Goal: Information Seeking & Learning: Compare options

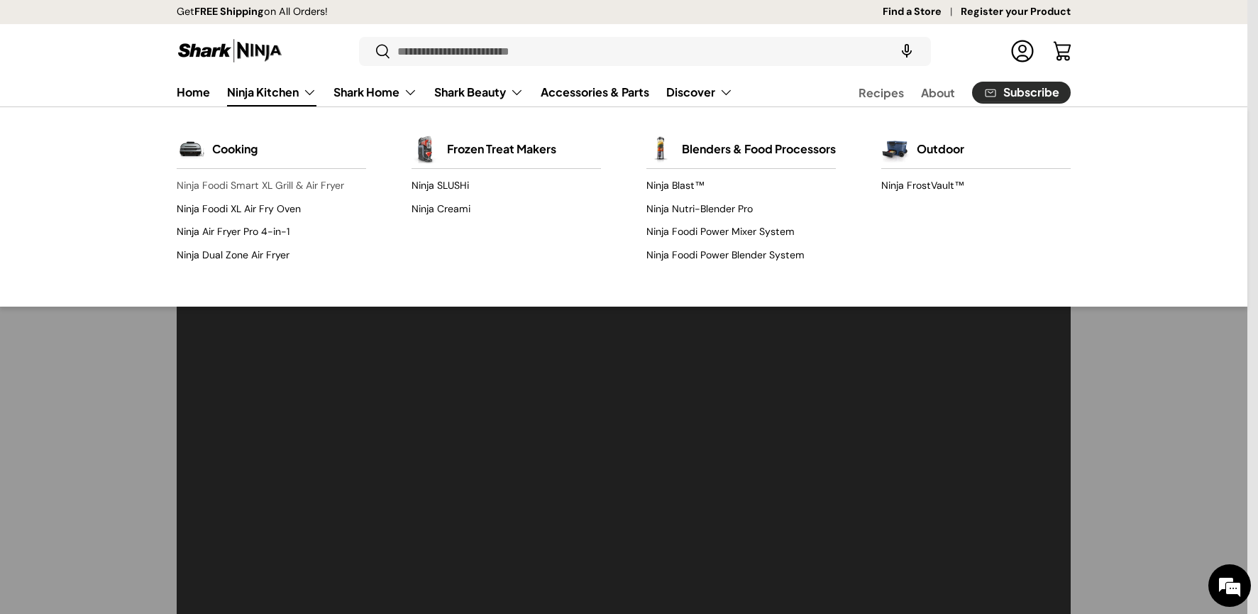
click at [261, 189] on link "Ninja Foodi Smart XL Grill & Air Fryer" at bounding box center [271, 186] width 189 height 23
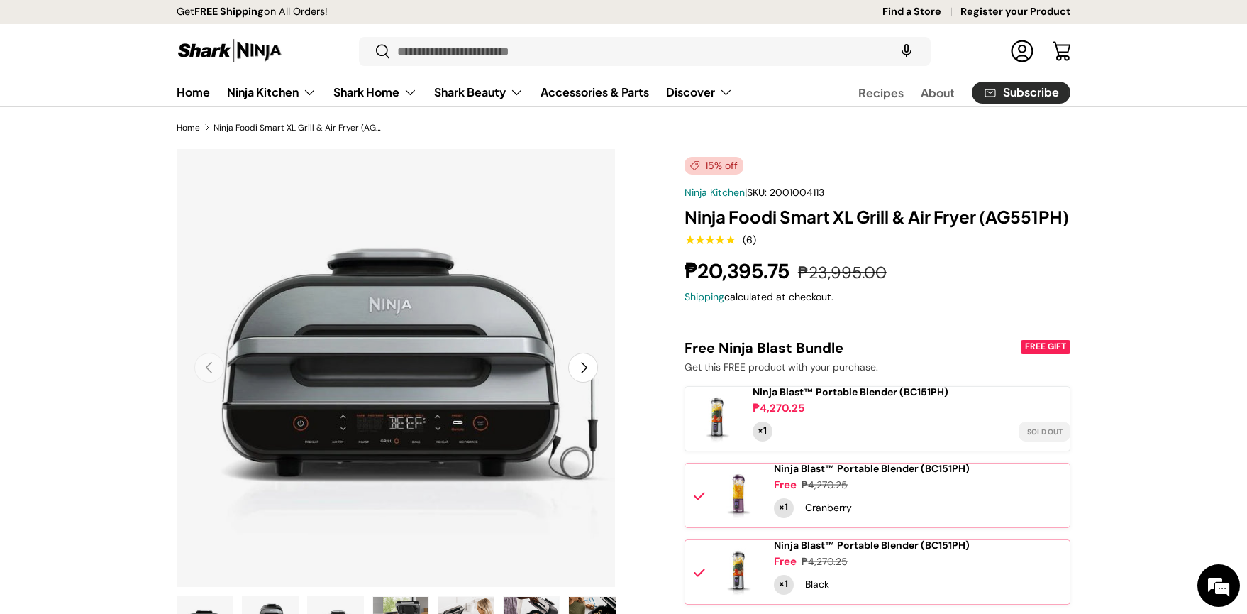
click at [588, 367] on button "Next" at bounding box center [583, 368] width 30 height 30
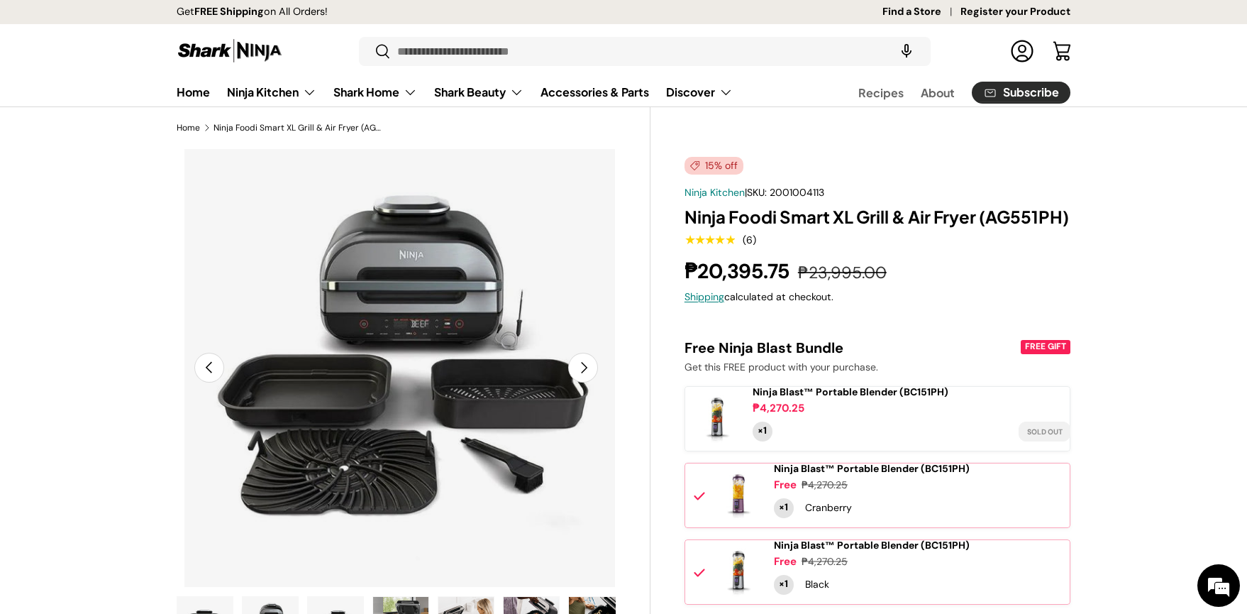
scroll to position [0, 446]
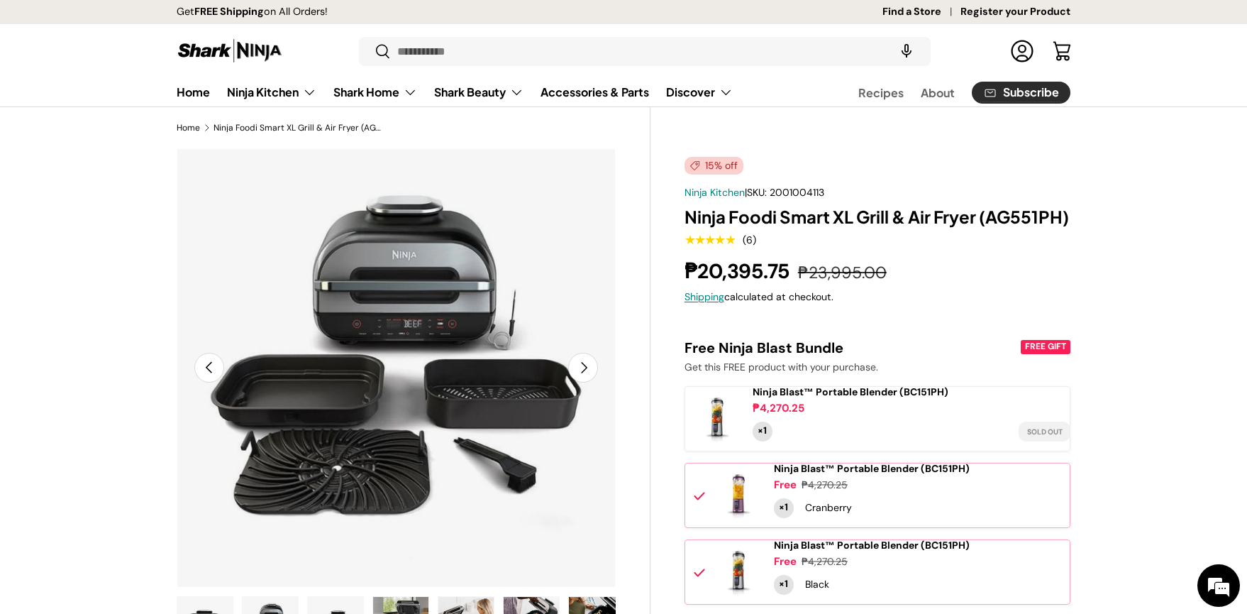
click at [588, 367] on button "Next" at bounding box center [583, 368] width 30 height 30
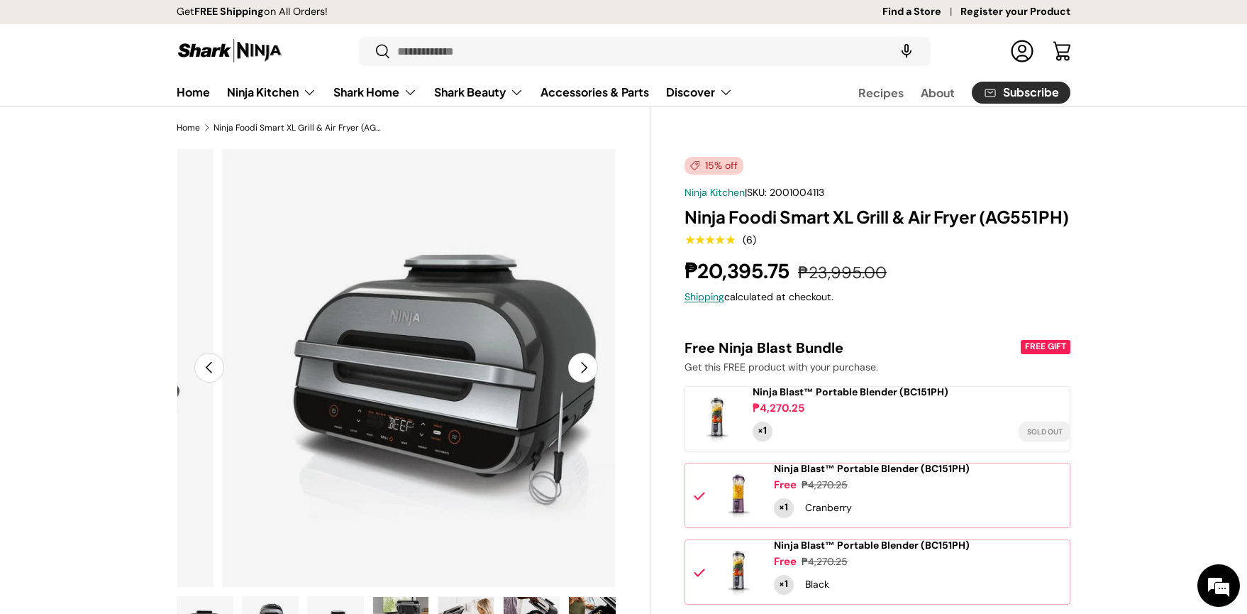
scroll to position [0, 893]
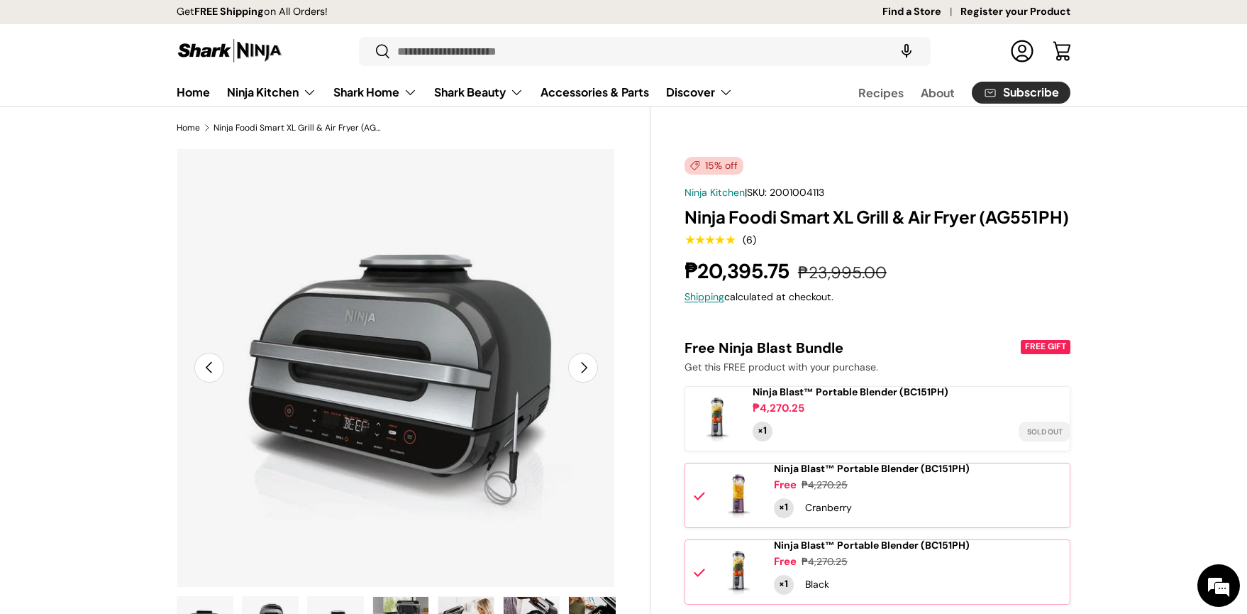
click at [588, 367] on button "Next" at bounding box center [583, 368] width 30 height 30
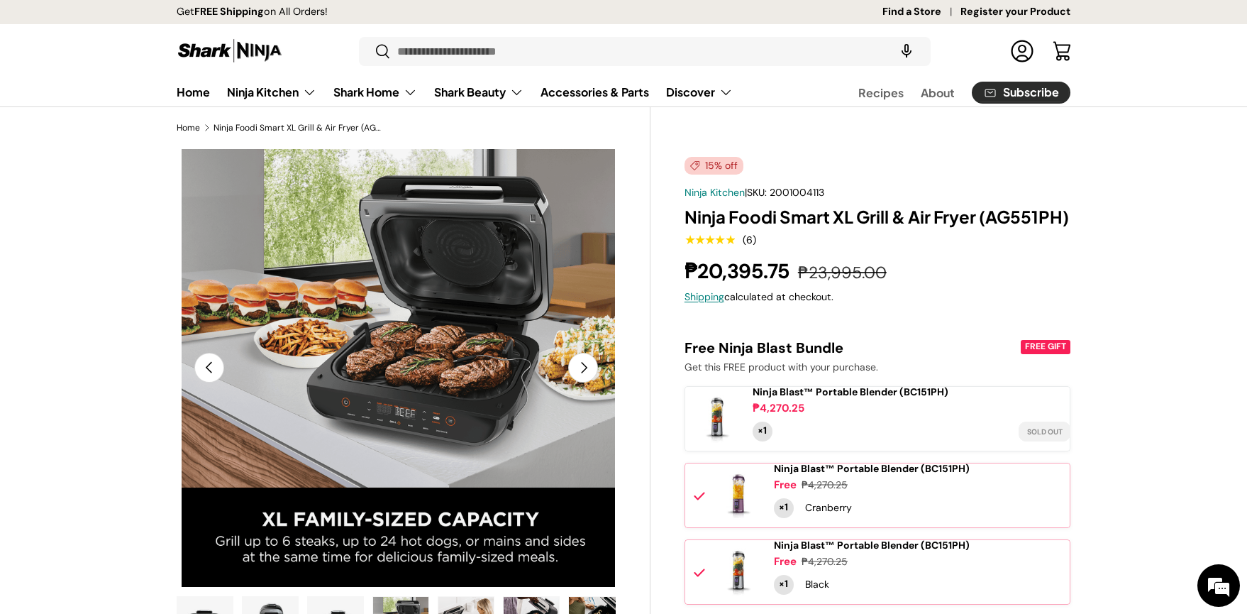
scroll to position [0, 1338]
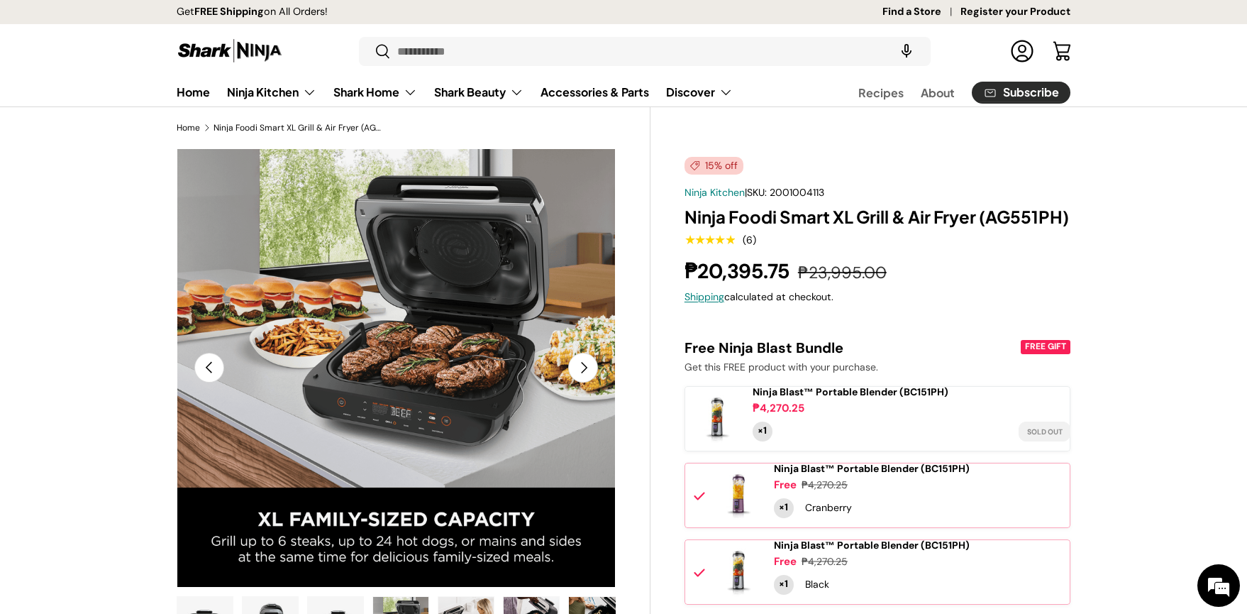
click at [588, 367] on button "Next" at bounding box center [583, 368] width 30 height 30
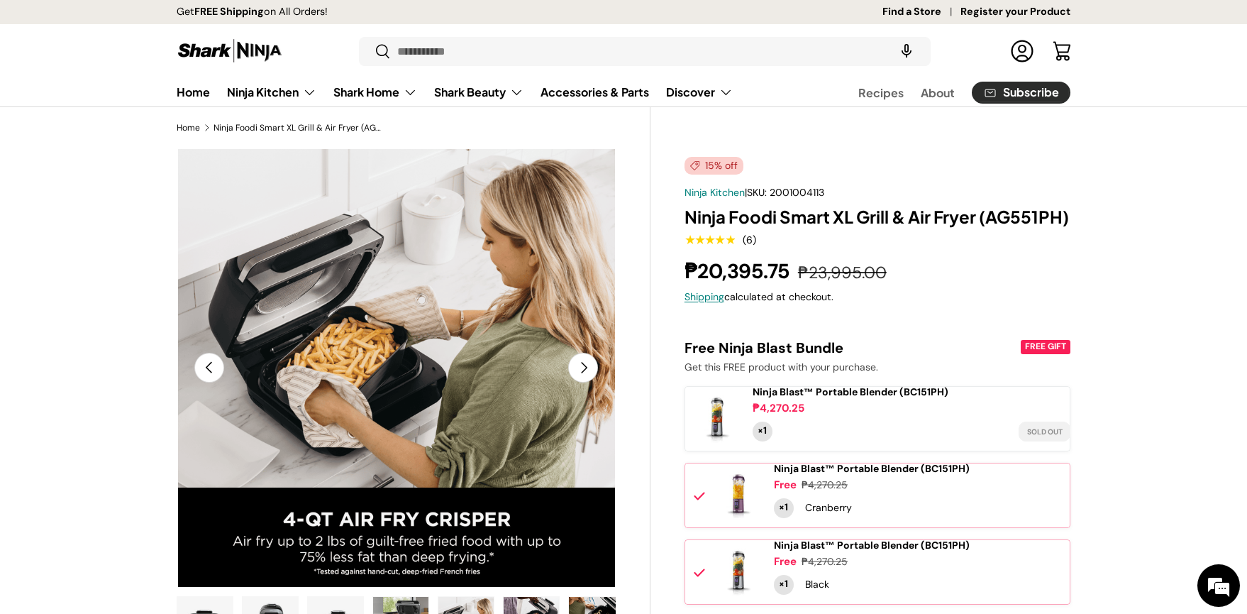
scroll to position [0, 1784]
click at [588, 367] on button "Next" at bounding box center [583, 368] width 30 height 30
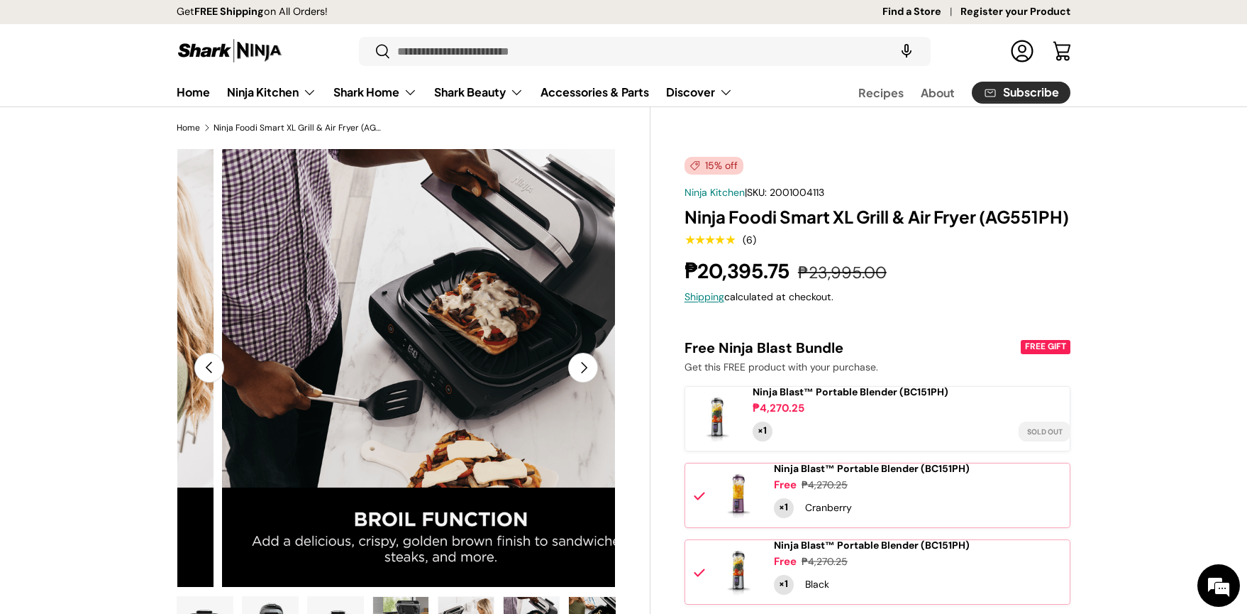
scroll to position [0, 2231]
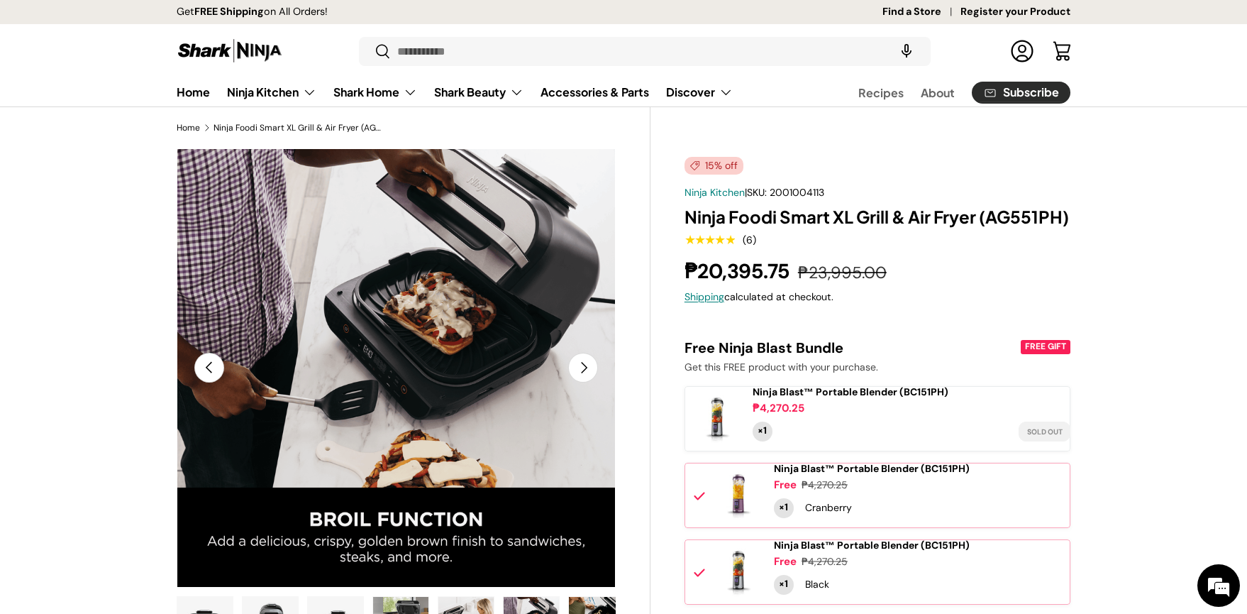
click at [588, 367] on button "Next" at bounding box center [583, 368] width 30 height 30
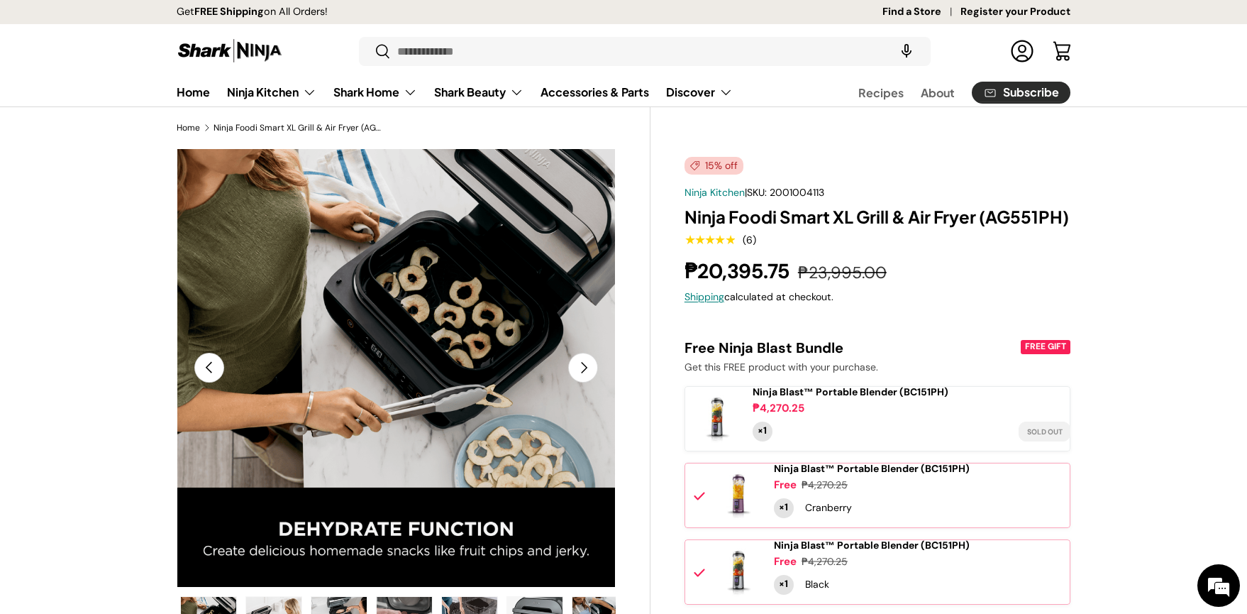
scroll to position [0, 392]
click at [588, 367] on button "Next" at bounding box center [583, 368] width 30 height 30
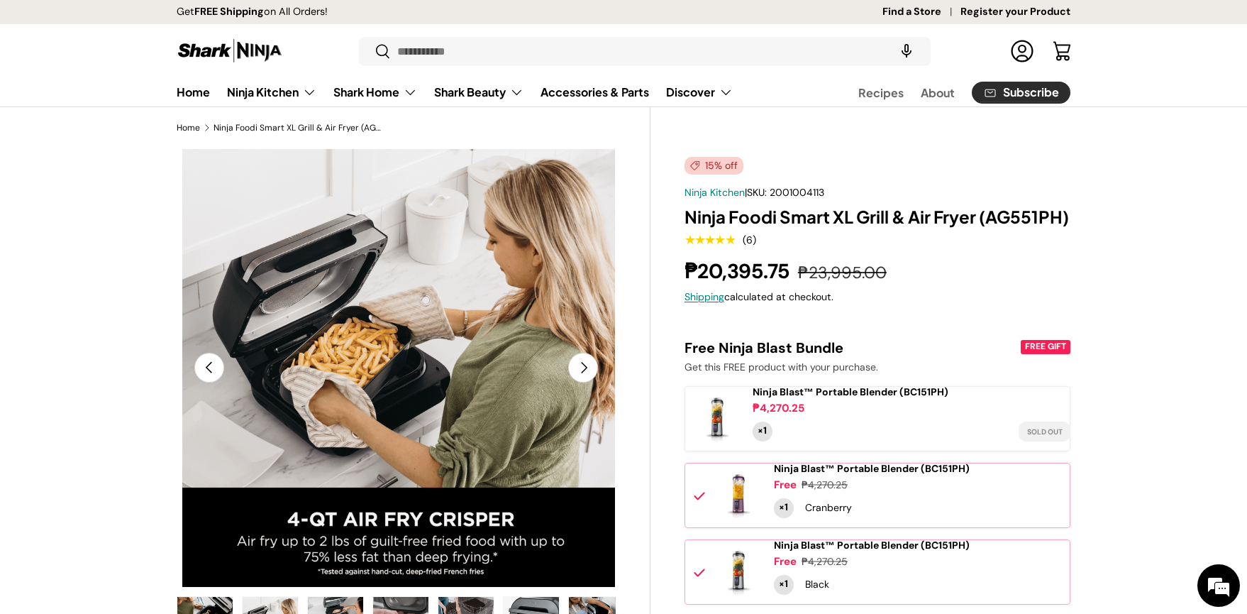
scroll to position [0, 3123]
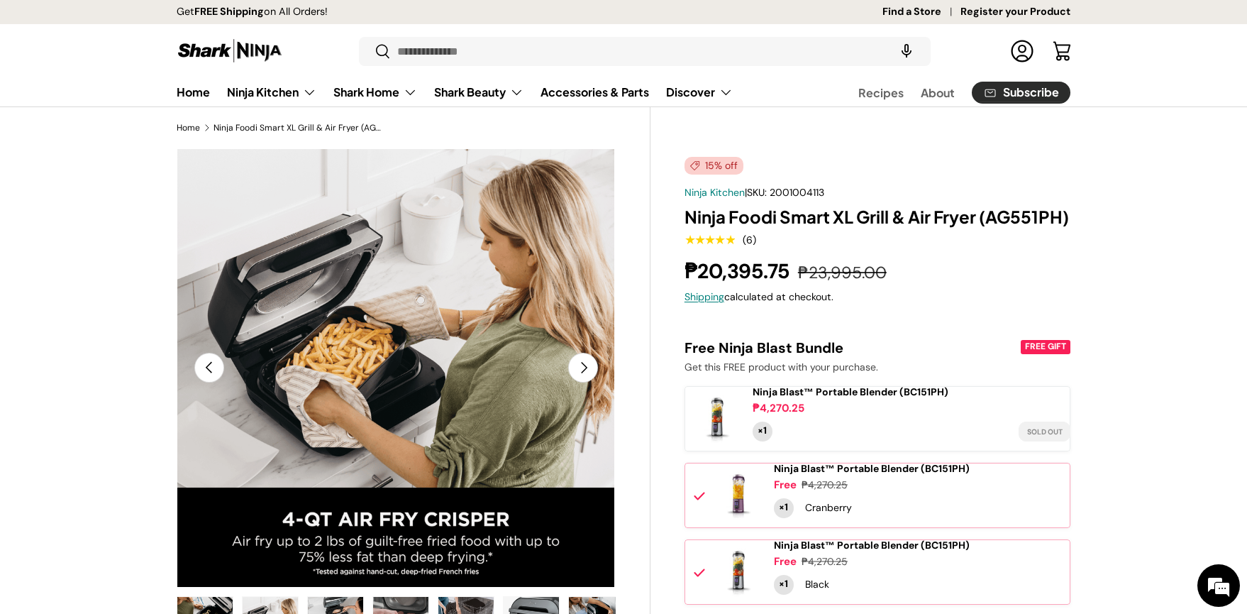
click at [588, 367] on button "Next" at bounding box center [583, 368] width 30 height 30
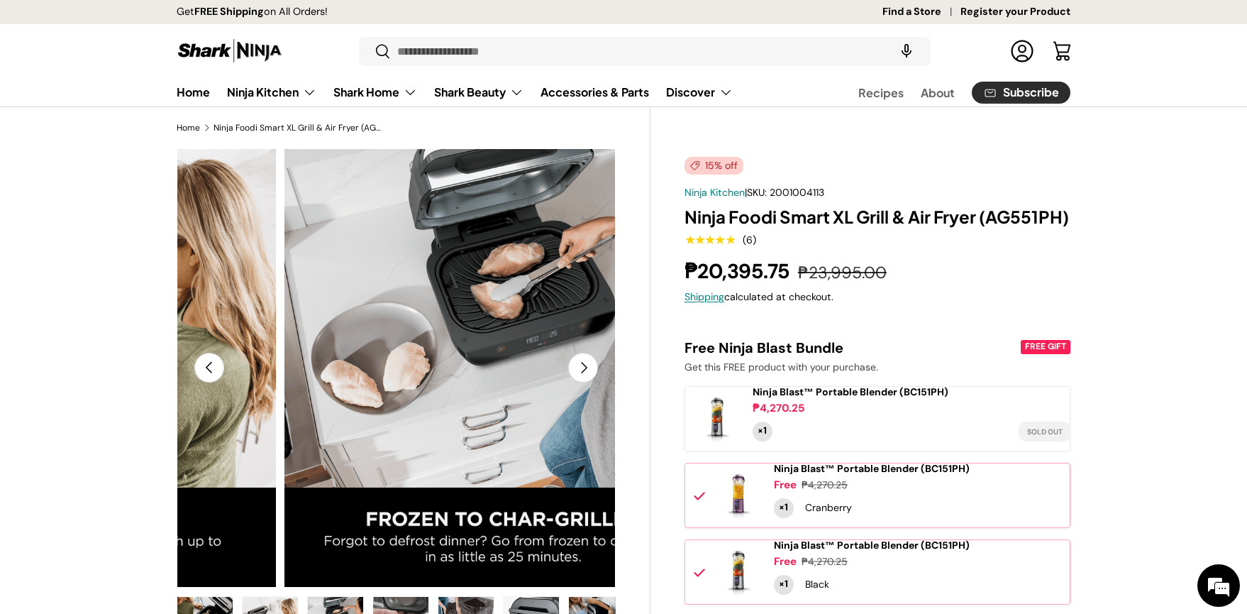
scroll to position [0, 3569]
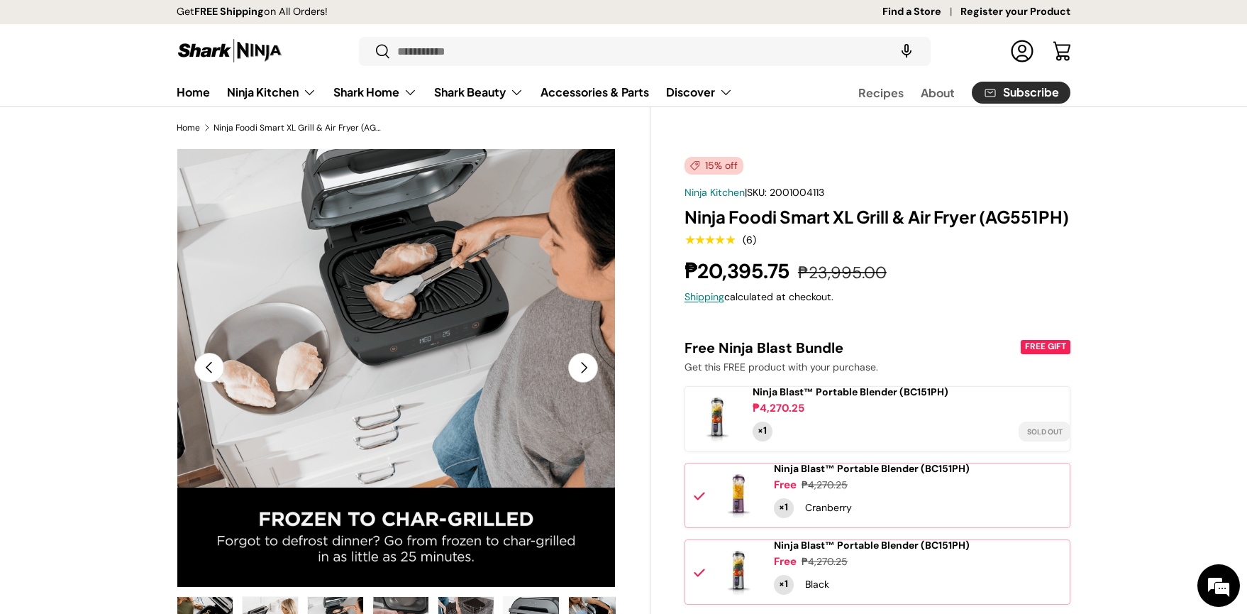
click at [588, 367] on button "Next" at bounding box center [583, 368] width 30 height 30
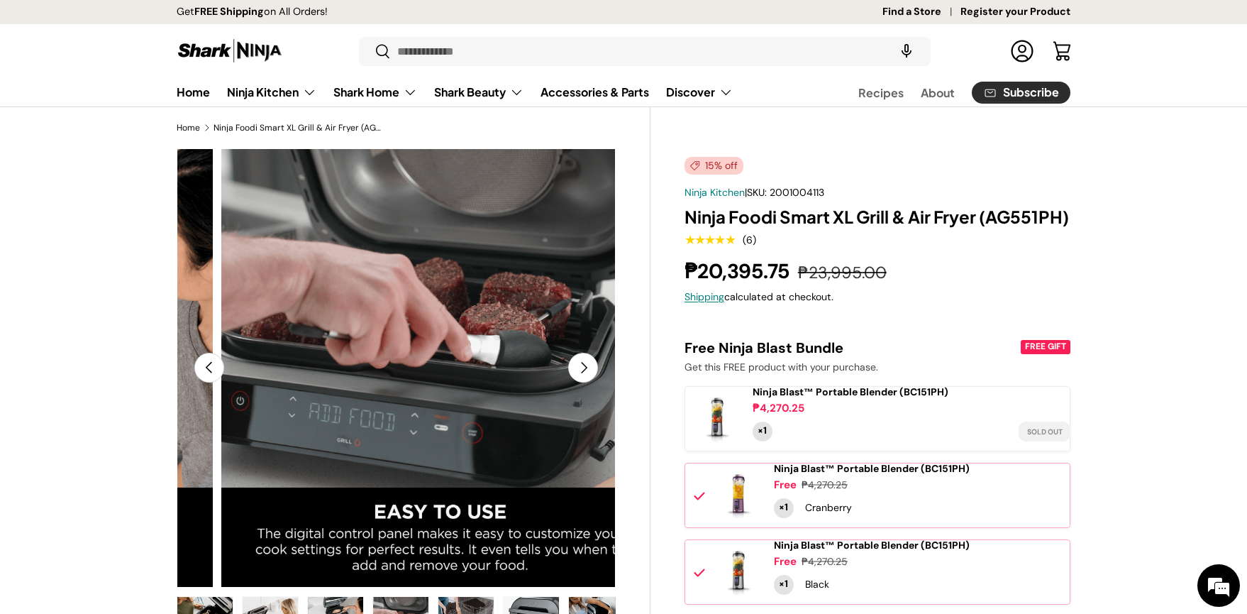
scroll to position [0, 4015]
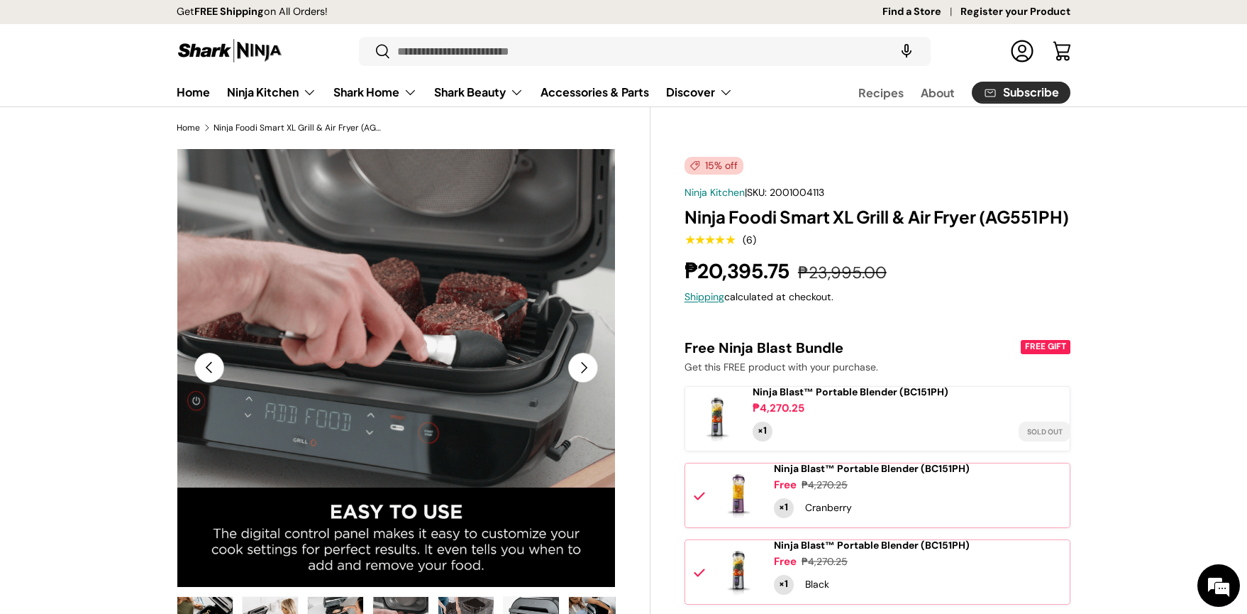
click at [588, 367] on button "Next" at bounding box center [583, 368] width 30 height 30
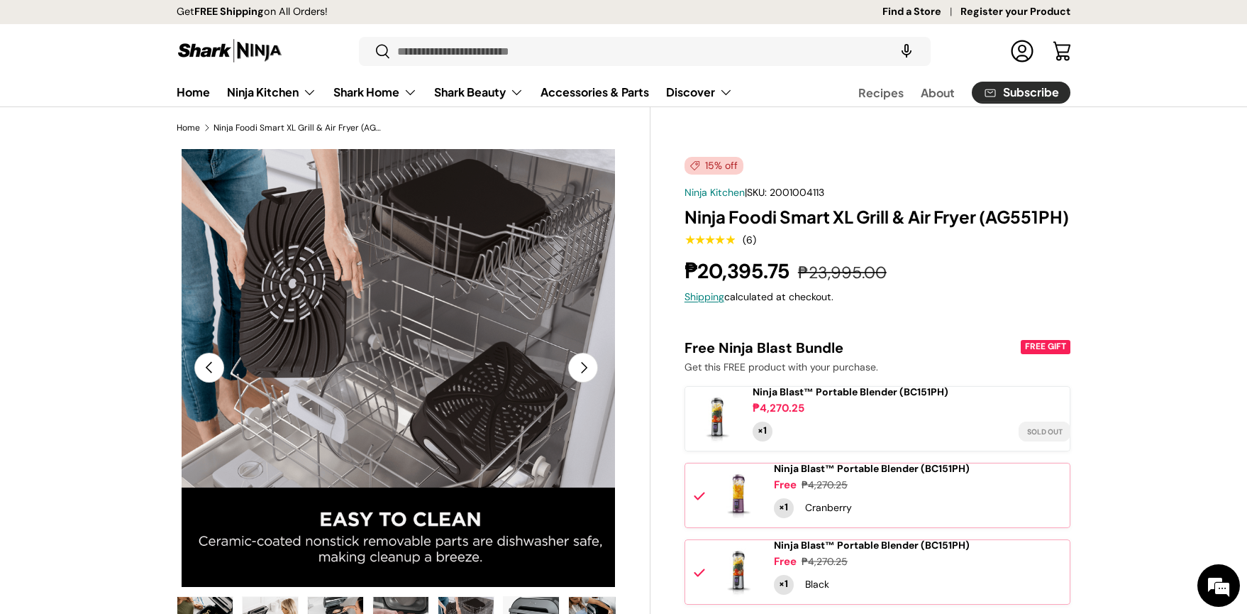
scroll to position [0, 4461]
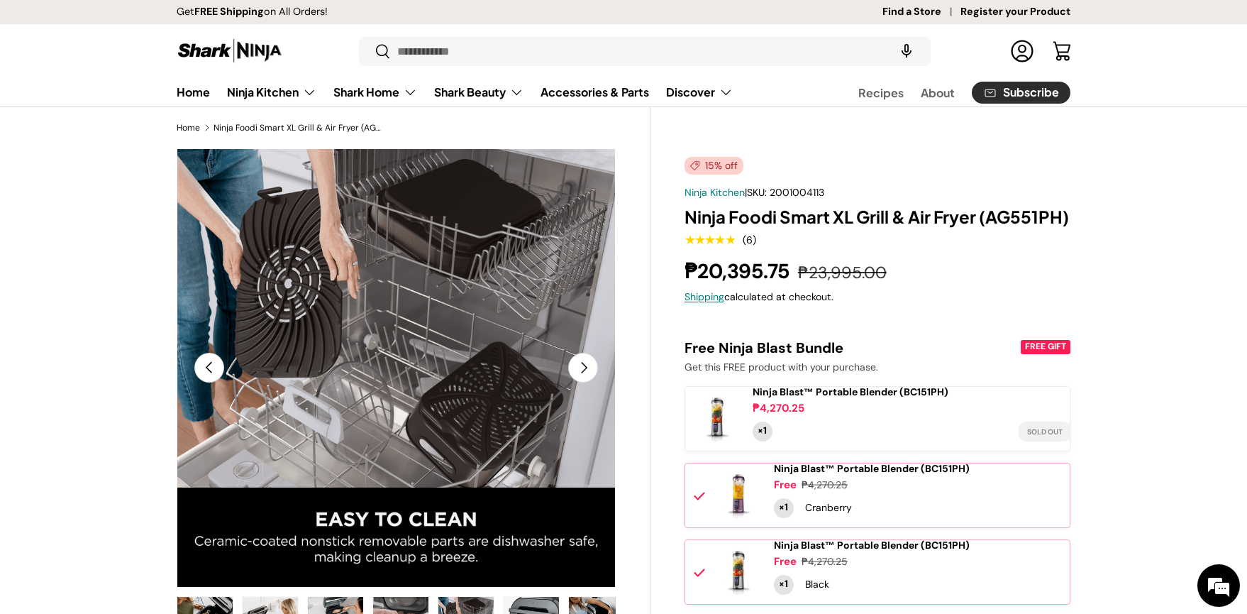
click at [588, 367] on button "Next" at bounding box center [583, 368] width 30 height 30
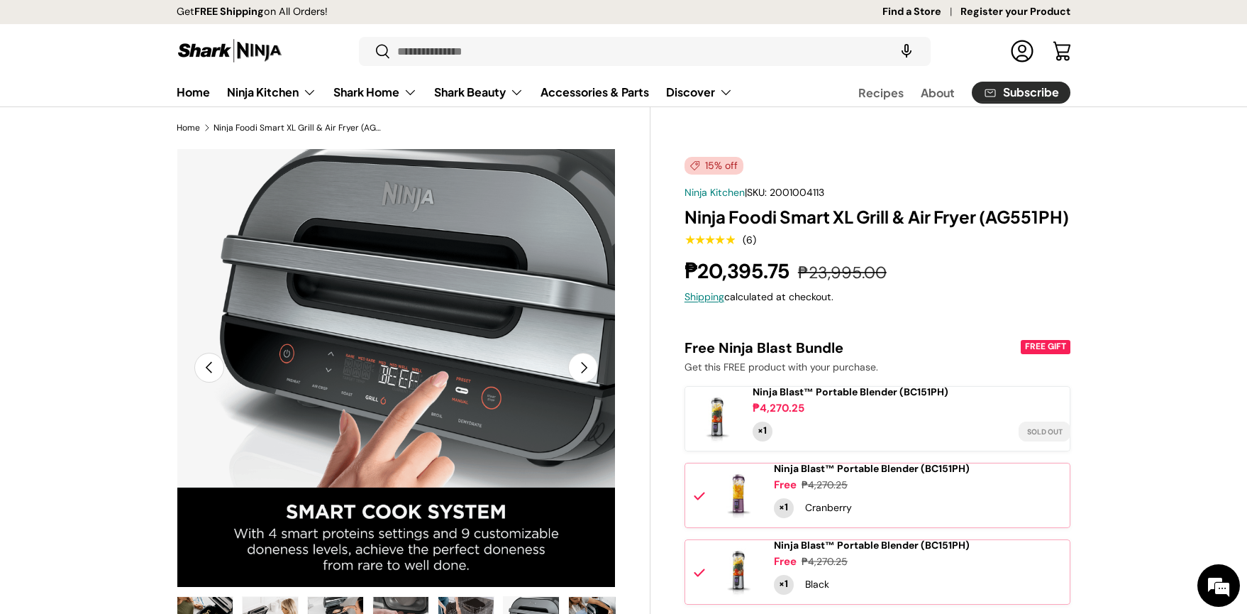
click at [588, 367] on button "Next" at bounding box center [583, 368] width 30 height 30
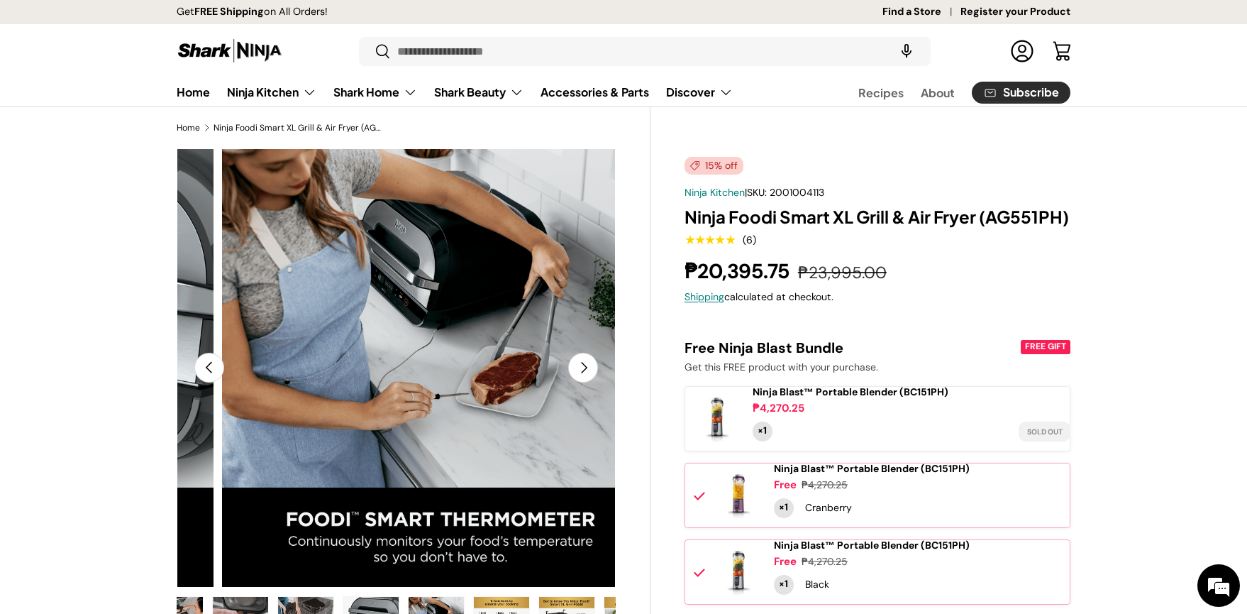
scroll to position [0, 5354]
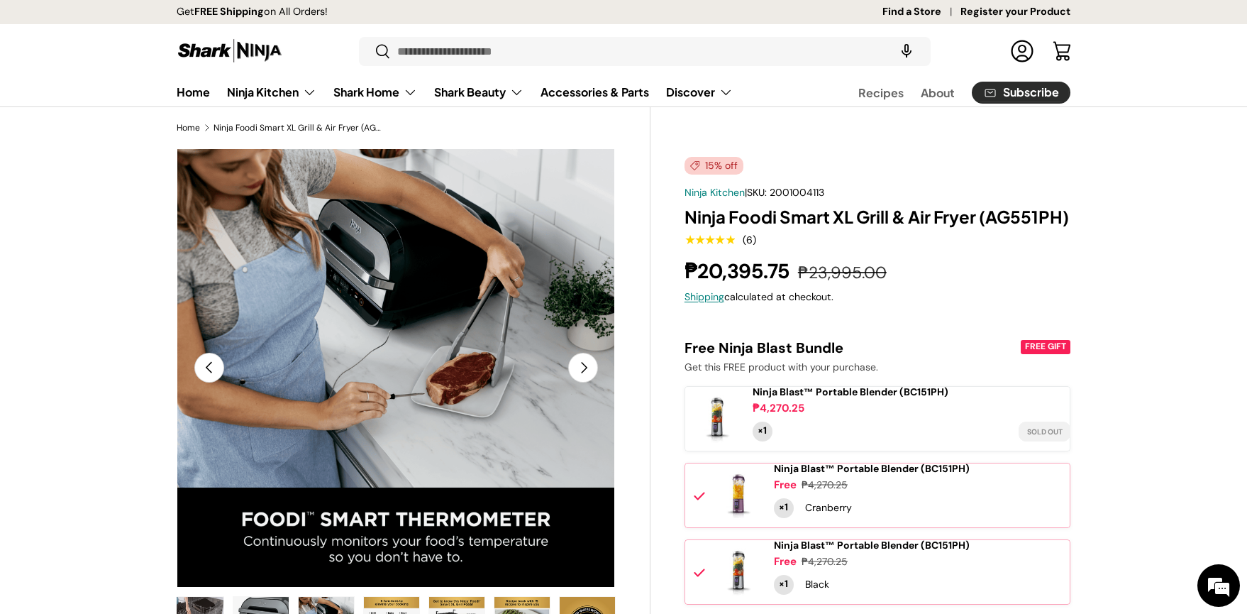
click at [588, 367] on button "Next" at bounding box center [583, 368] width 30 height 30
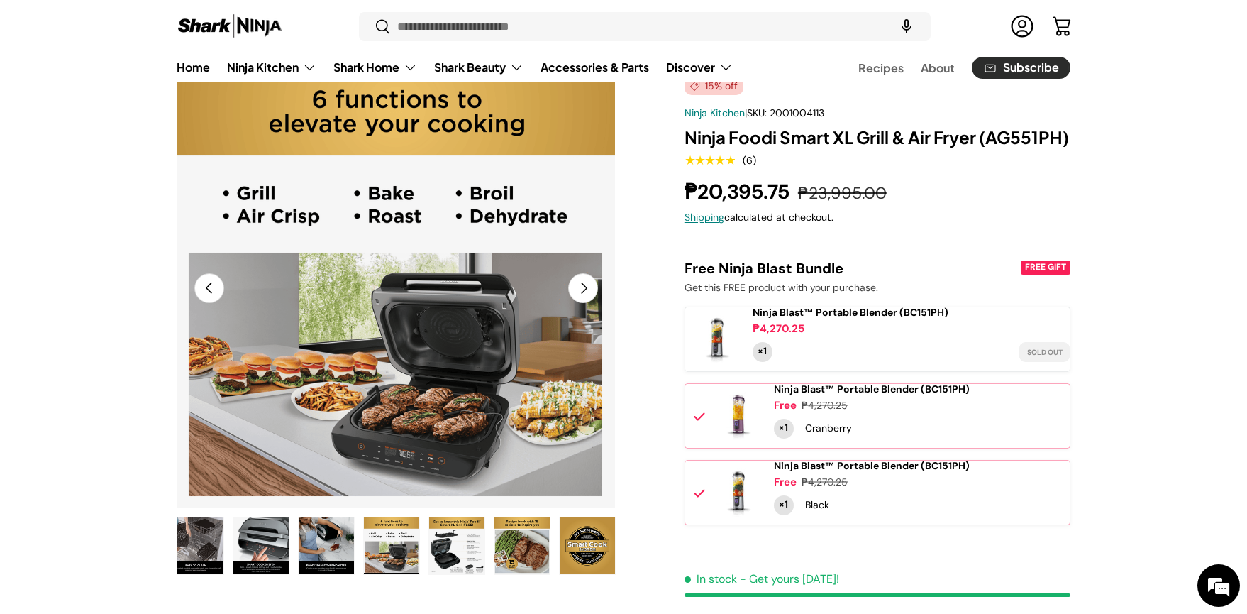
scroll to position [0, 0]
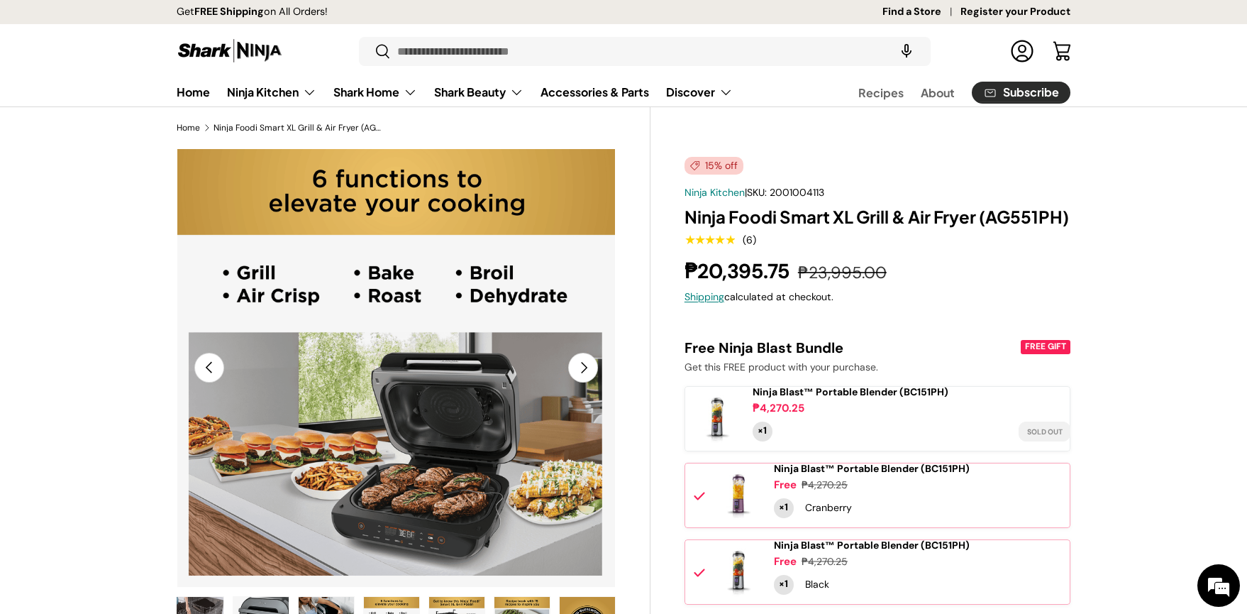
click at [588, 367] on button "Next" at bounding box center [583, 368] width 30 height 30
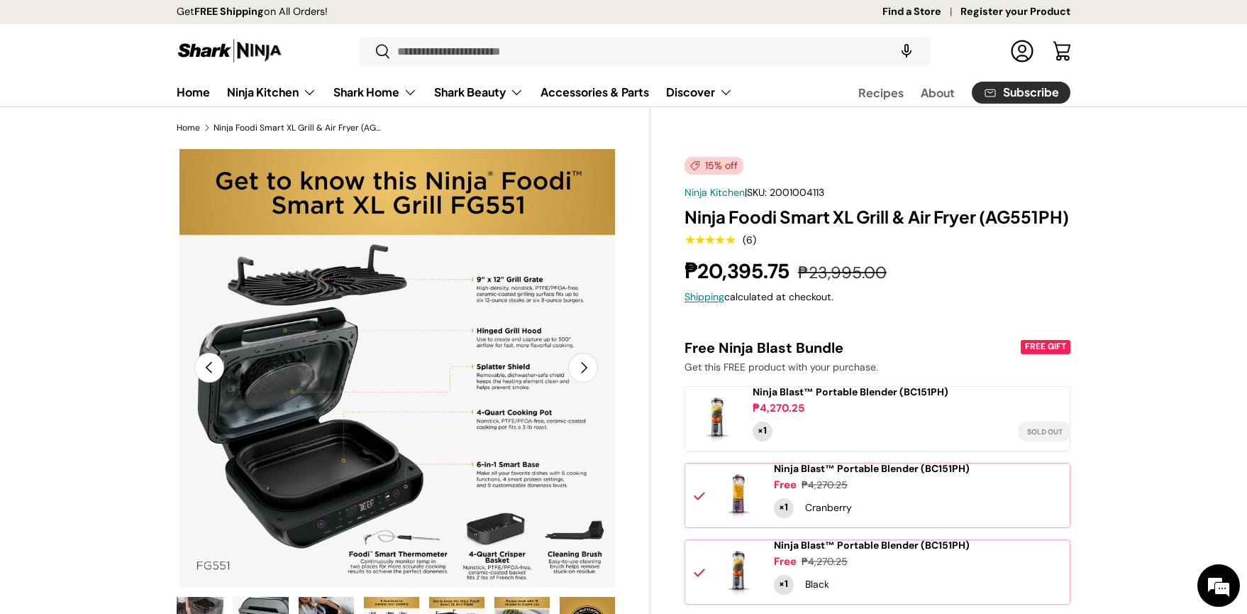
scroll to position [0, 6246]
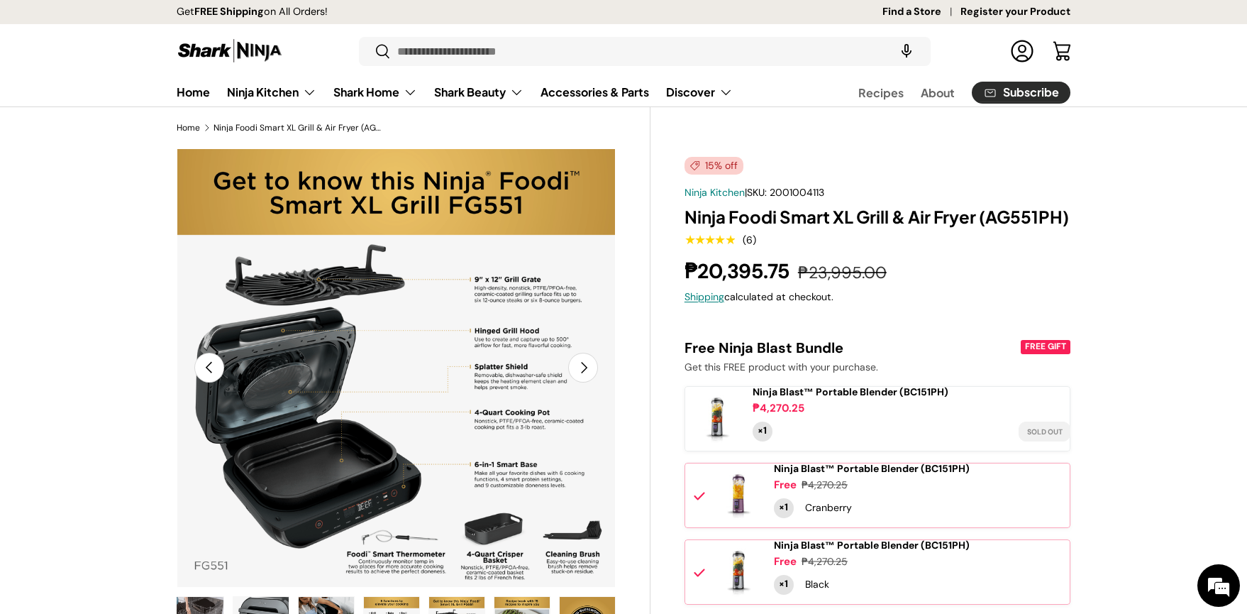
click at [588, 367] on button "Next" at bounding box center [583, 368] width 30 height 30
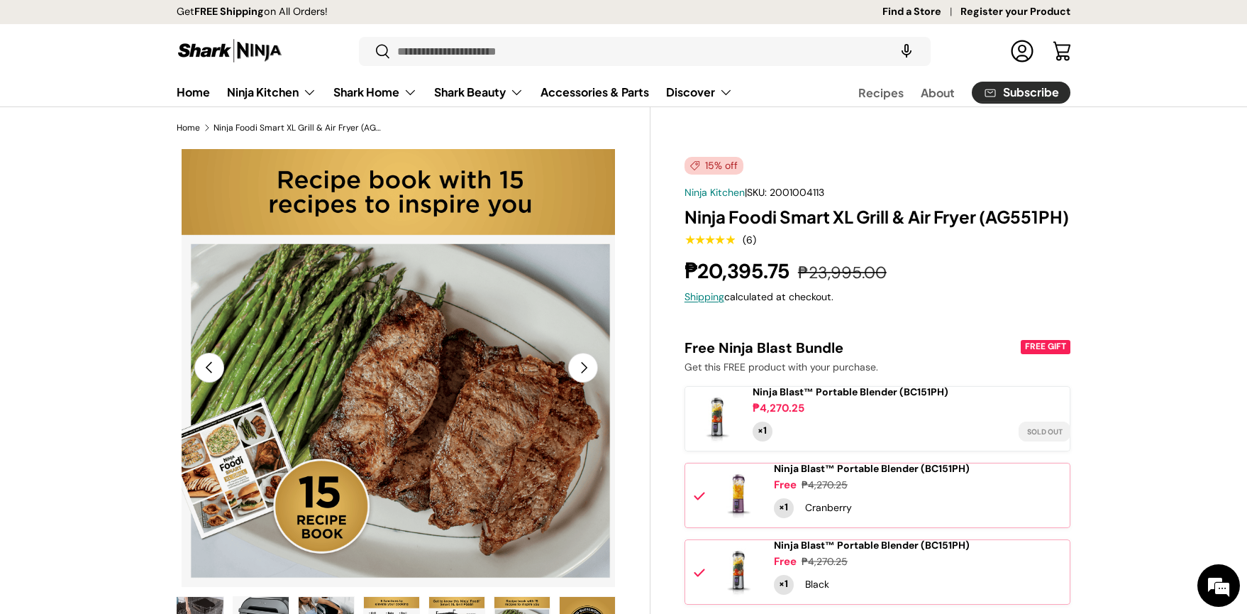
scroll to position [0, 6692]
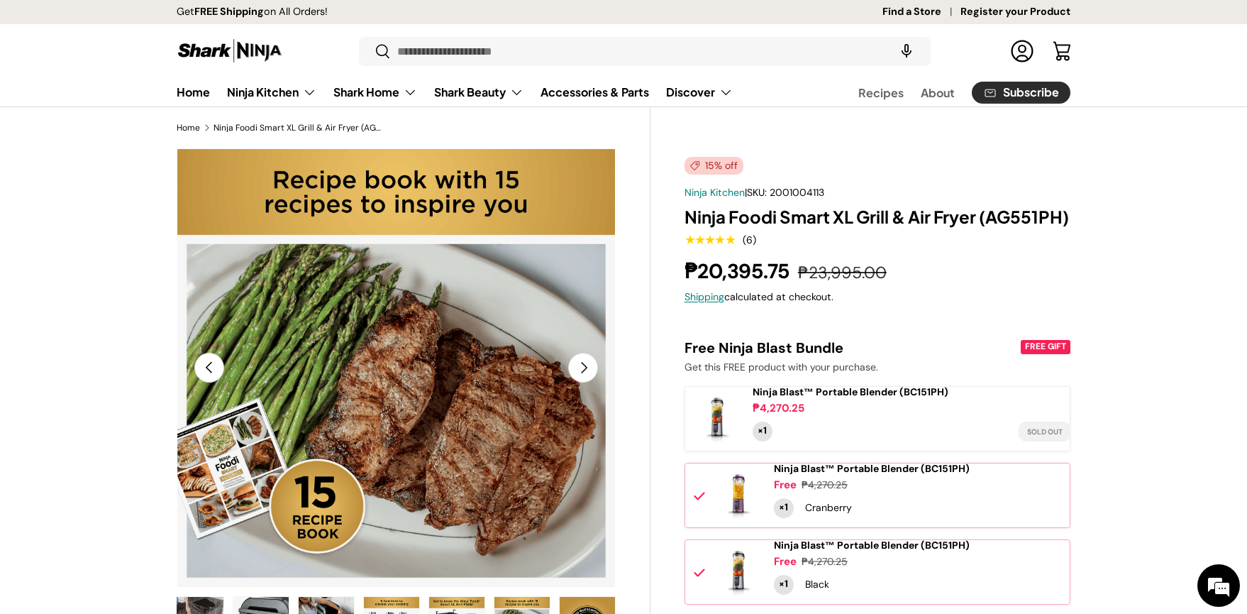
click at [588, 367] on button "Next" at bounding box center [583, 368] width 30 height 30
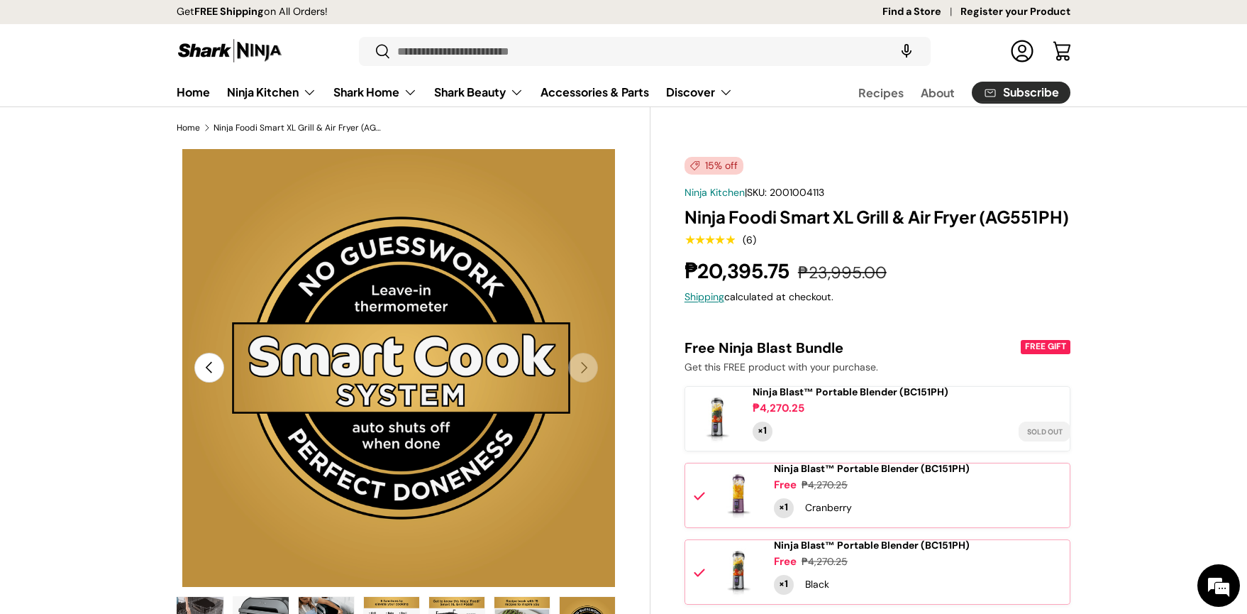
scroll to position [0, 7138]
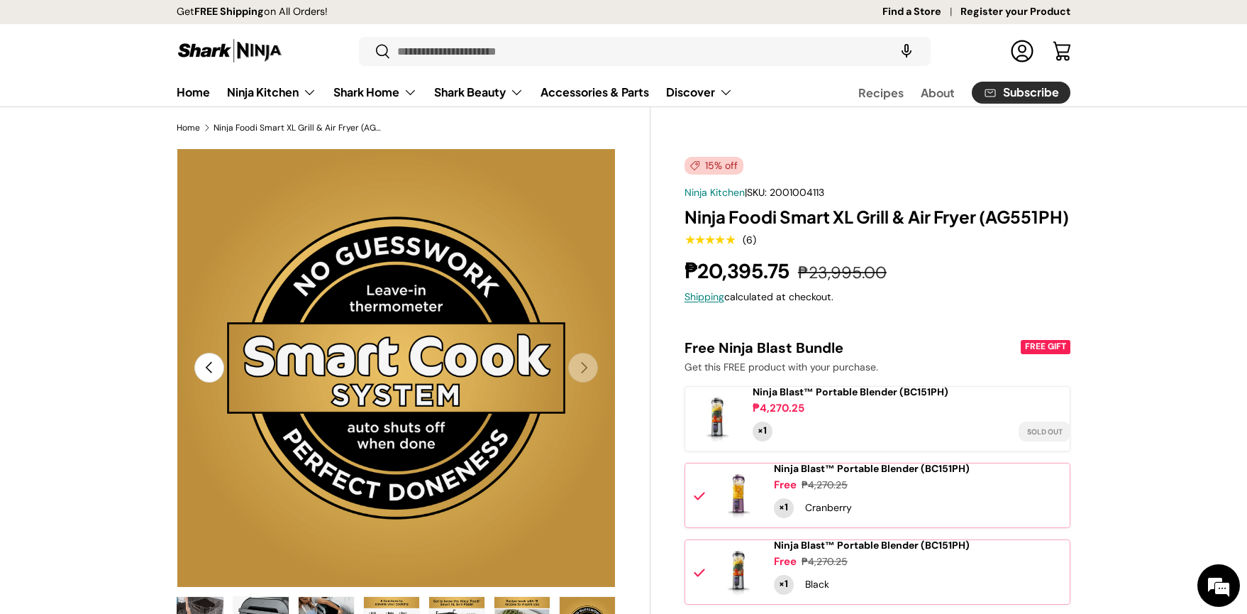
click at [796, 398] on span "Ninja Blast™ Portable Blender (BC151PH)" at bounding box center [851, 391] width 196 height 13
click at [826, 475] on span "Ninja Blast™ Portable Blender (BC151PH)" at bounding box center [872, 468] width 196 height 13
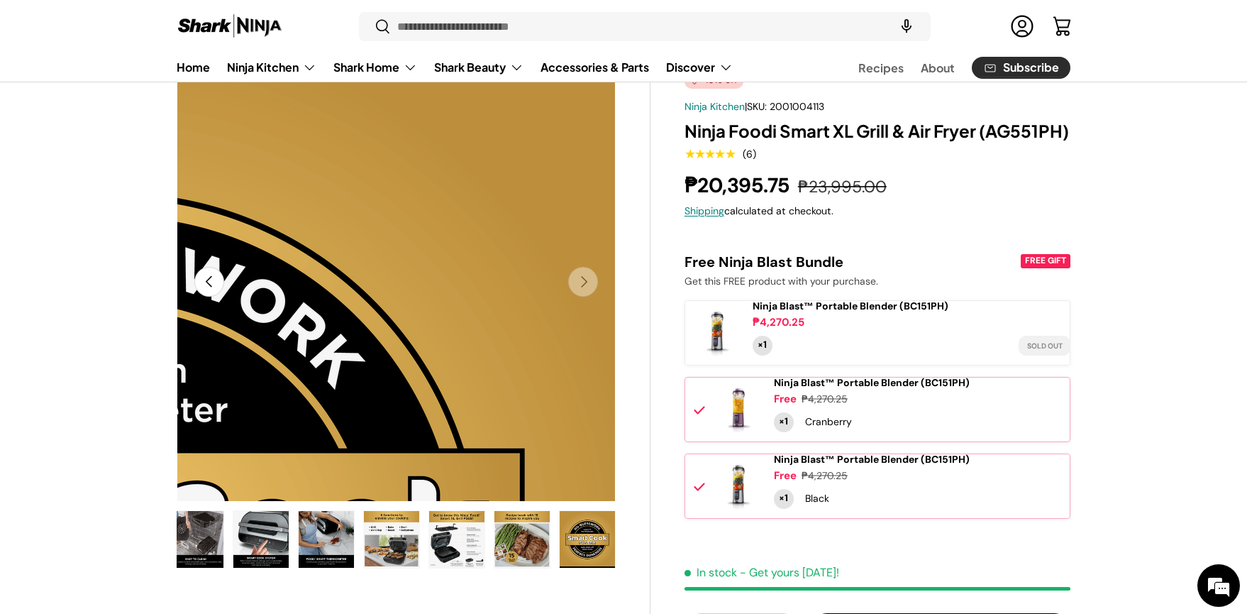
scroll to position [71, 0]
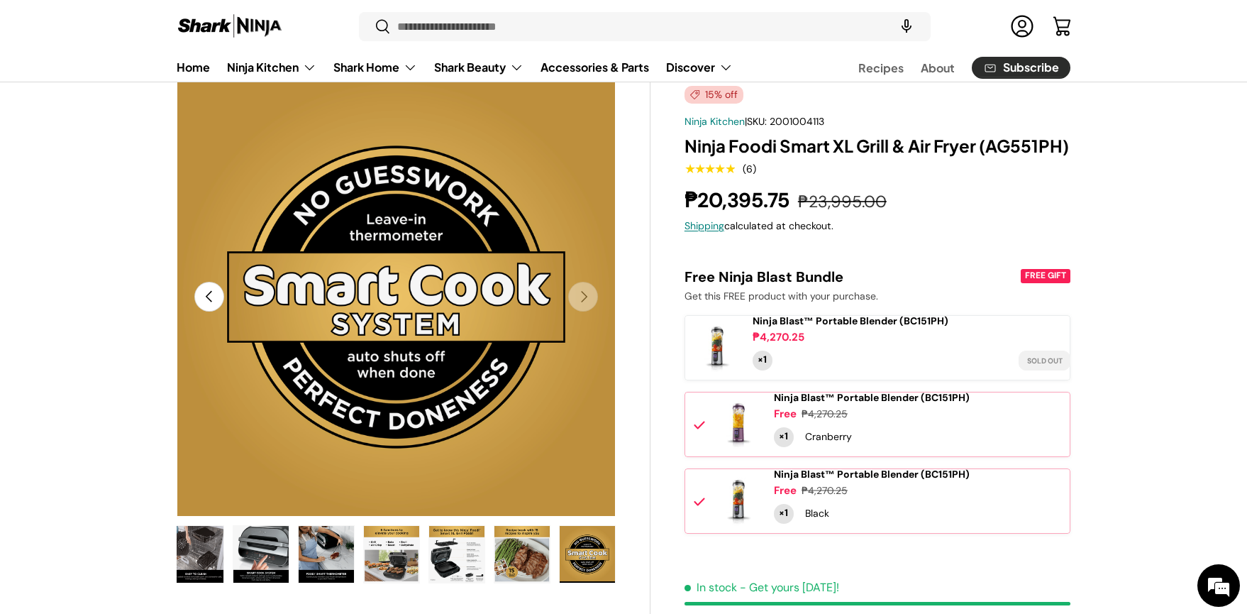
drag, startPoint x: 57, startPoint y: 4, endPoint x: 40, endPoint y: 275, distance: 271.6
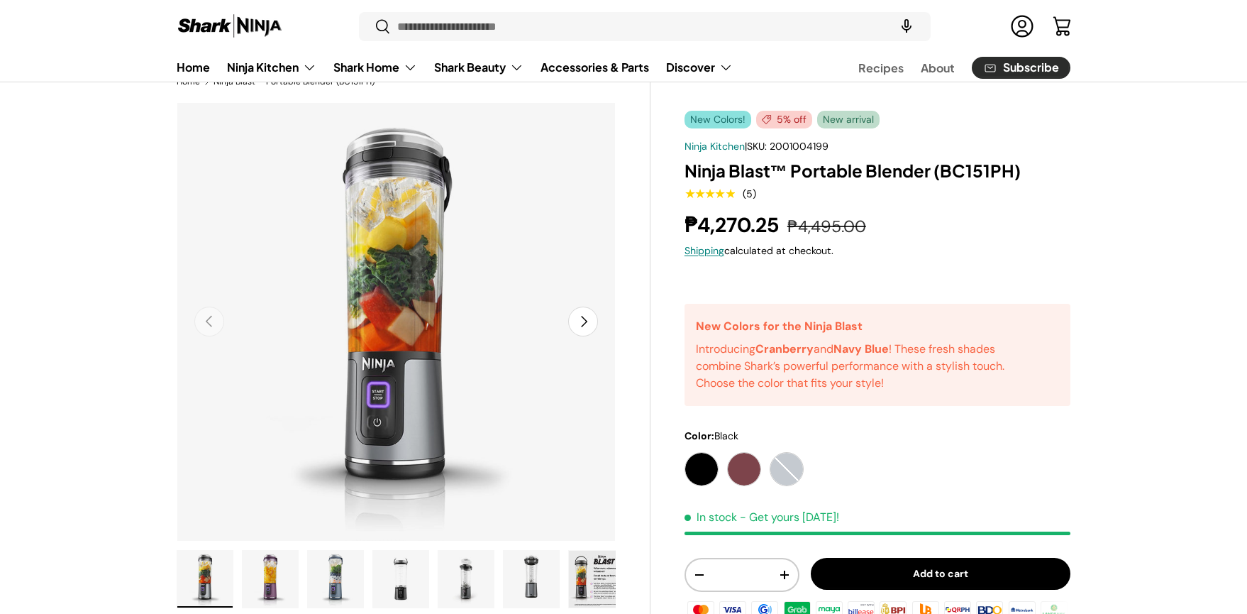
scroll to position [71, 0]
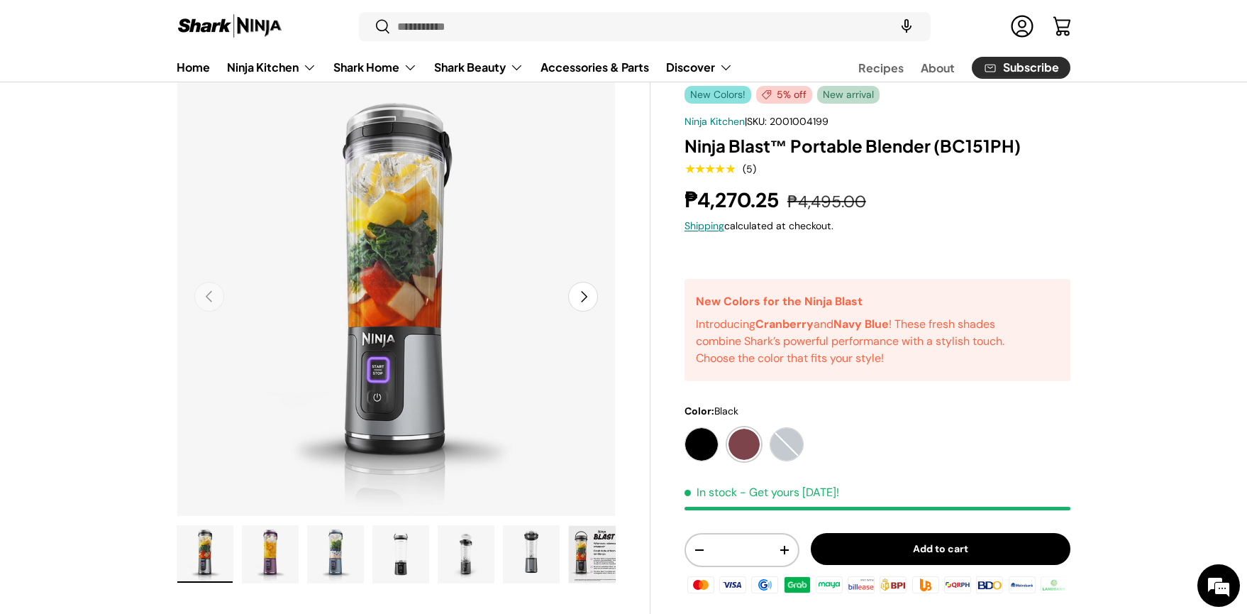
click at [753, 441] on label "Cranberry" at bounding box center [744, 444] width 34 height 34
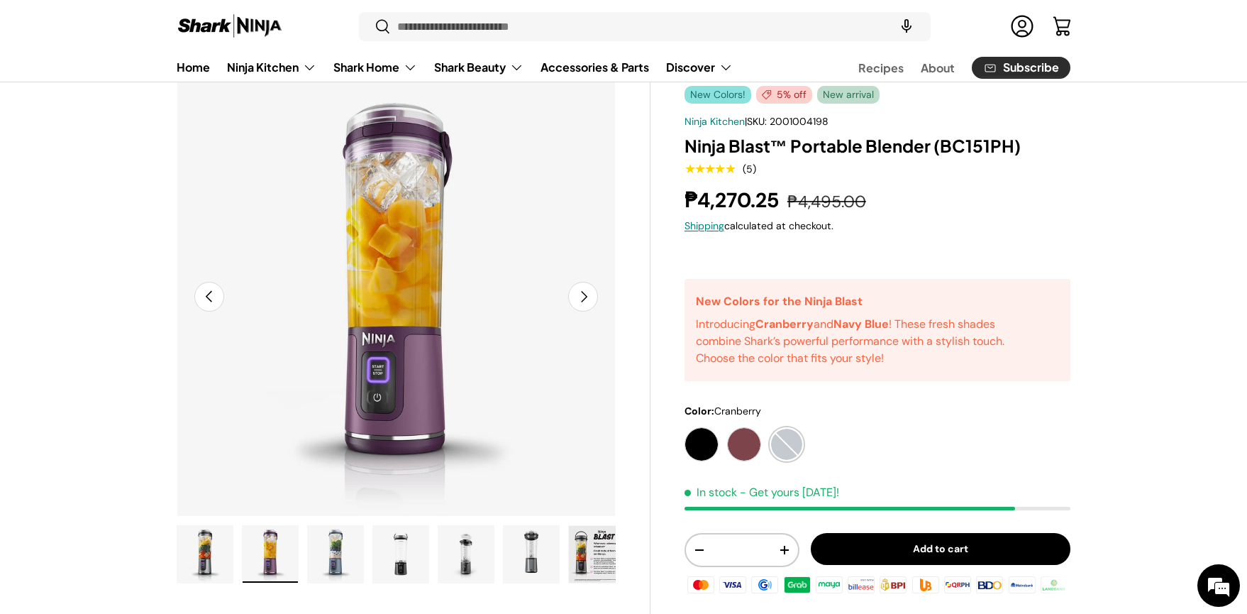
click at [777, 444] on label "Navy Blue" at bounding box center [787, 444] width 34 height 34
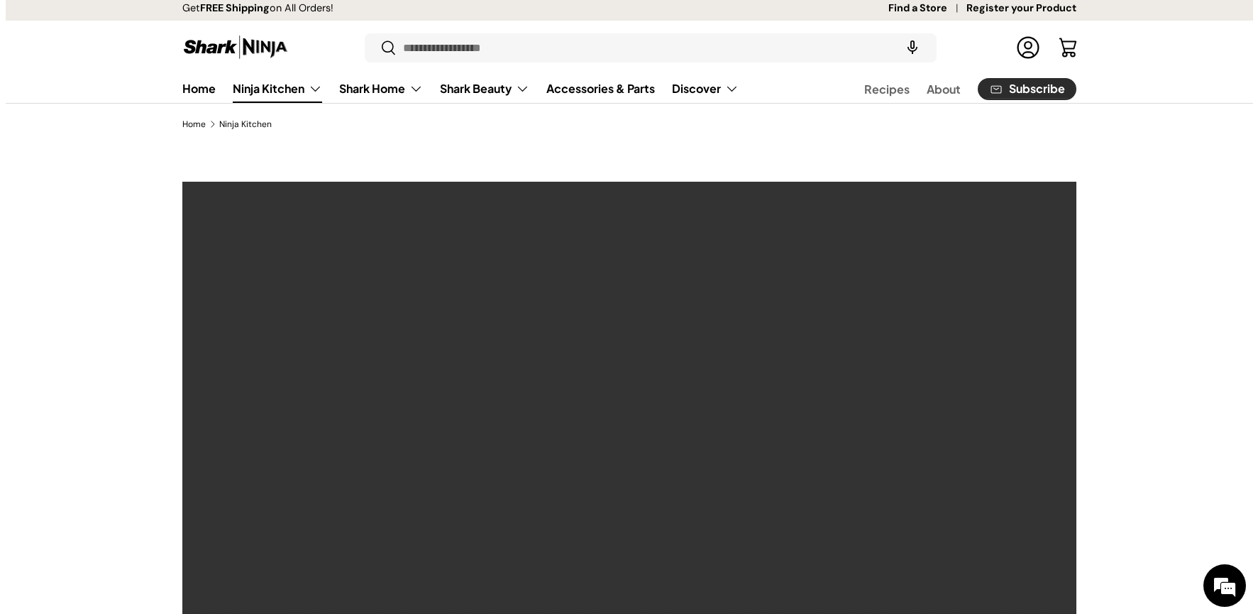
scroll to position [3, 0]
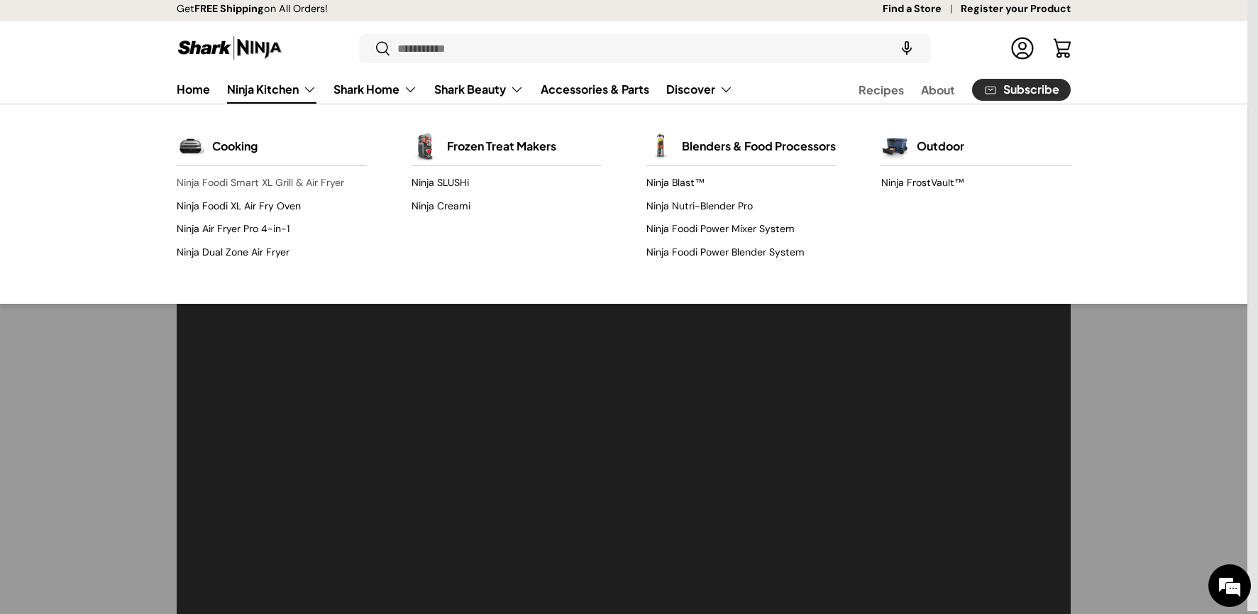
click at [244, 189] on link "Ninja Foodi Smart XL Grill & Air Fryer" at bounding box center [271, 183] width 189 height 23
